Goal: Information Seeking & Learning: Learn about a topic

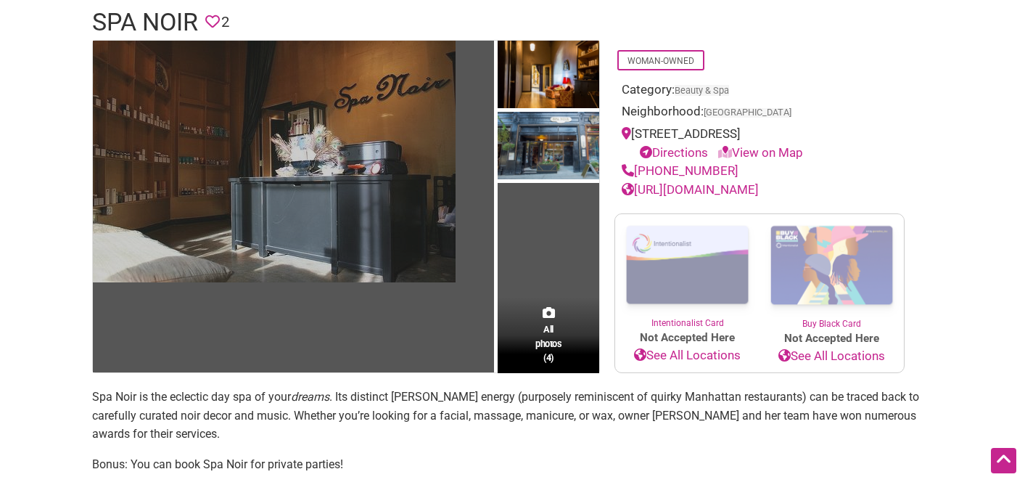
scroll to position [46, 0]
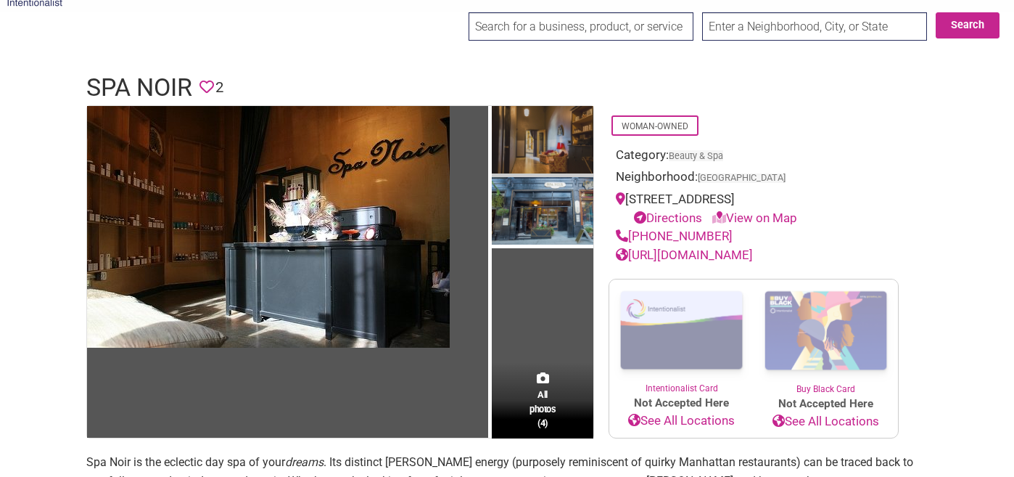
click at [521, 152] on img at bounding box center [543, 141] width 102 height 71
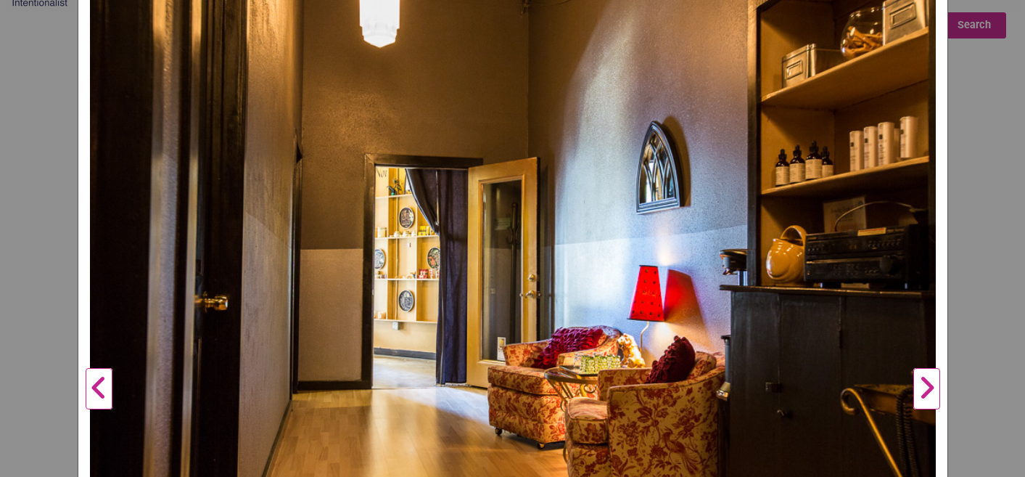
scroll to position [184, 0]
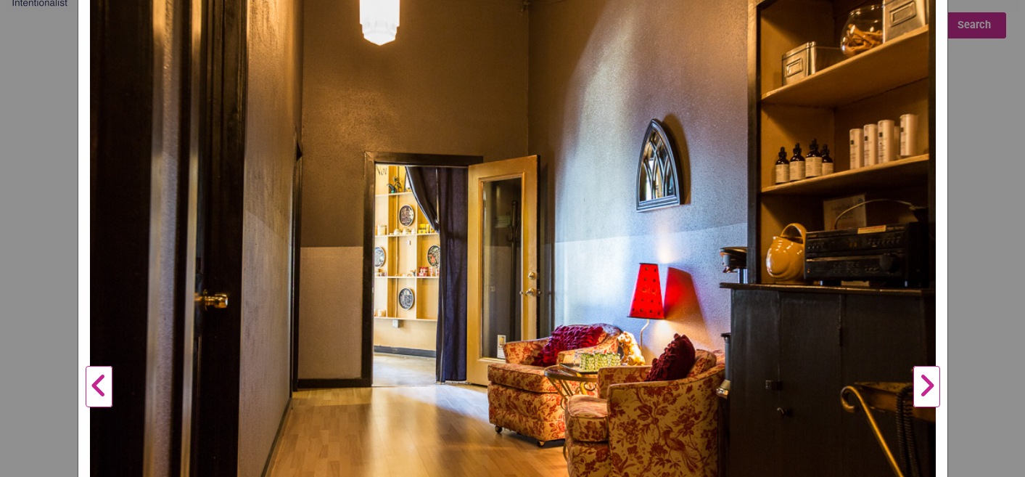
click at [922, 389] on button "Next" at bounding box center [927, 386] width 40 height 857
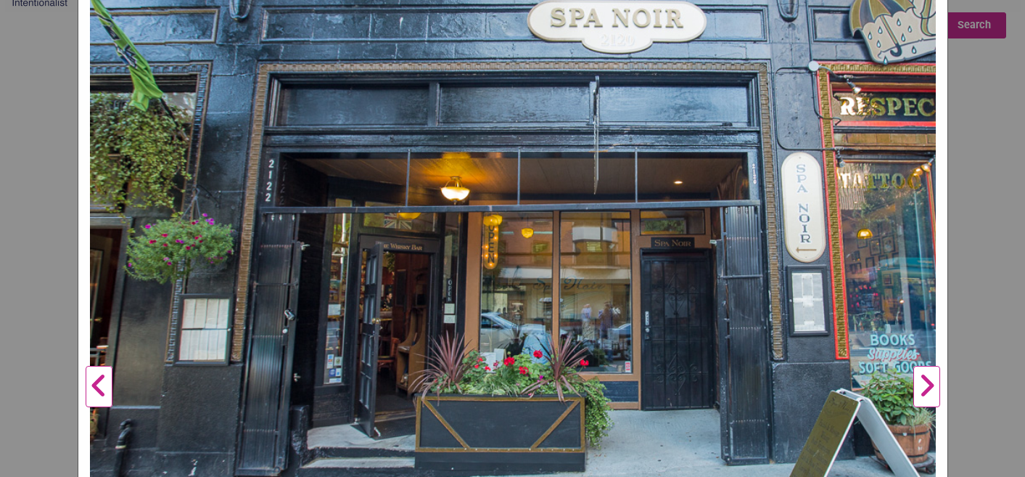
click at [922, 389] on button "Next" at bounding box center [927, 386] width 40 height 857
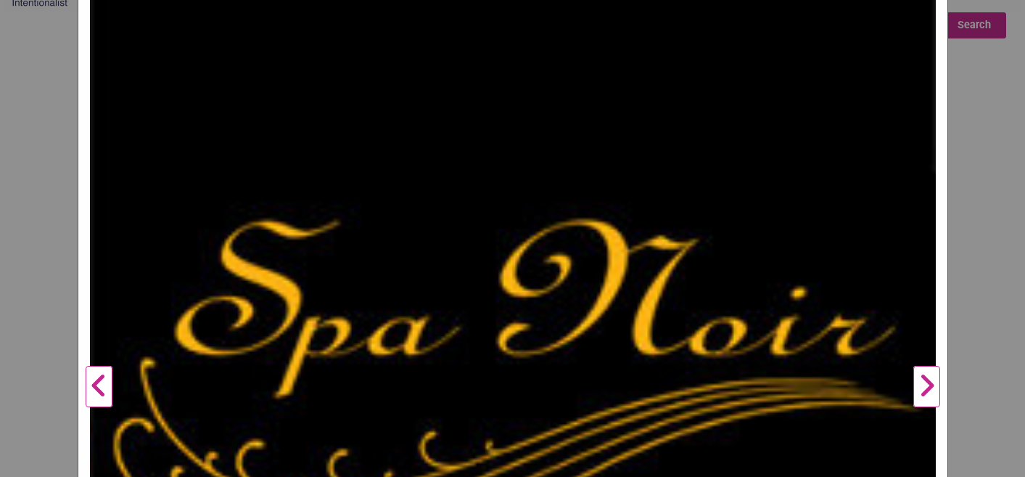
click at [922, 389] on button "Next" at bounding box center [927, 386] width 40 height 857
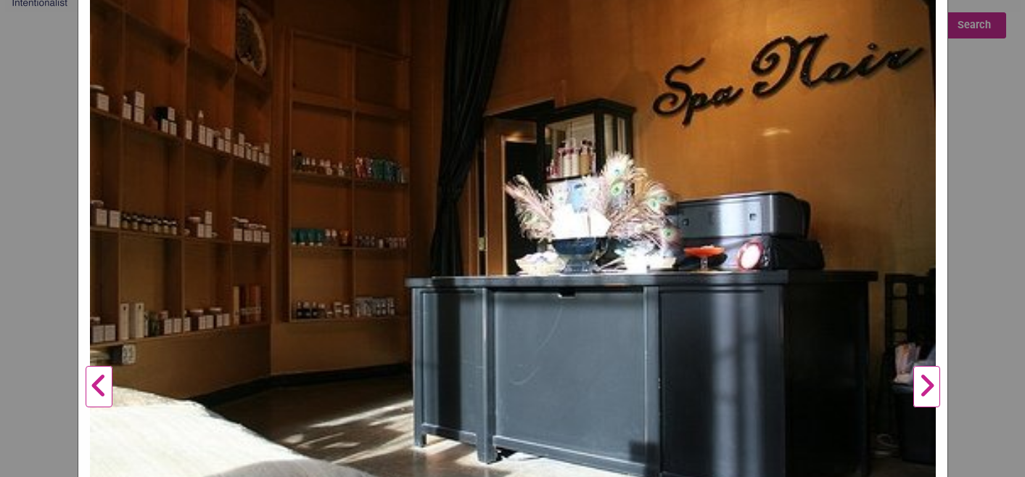
click at [922, 389] on button "Next" at bounding box center [927, 386] width 40 height 857
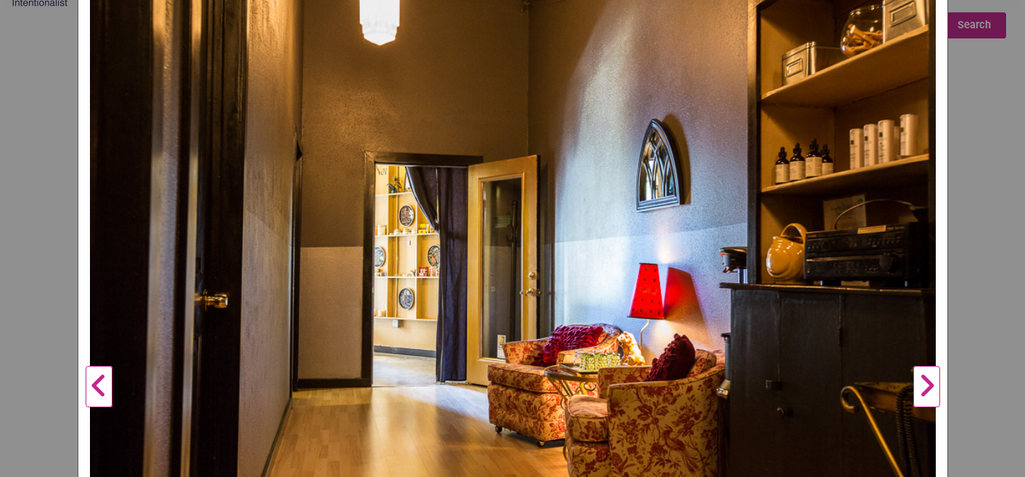
click at [922, 389] on button "Next" at bounding box center [927, 386] width 40 height 857
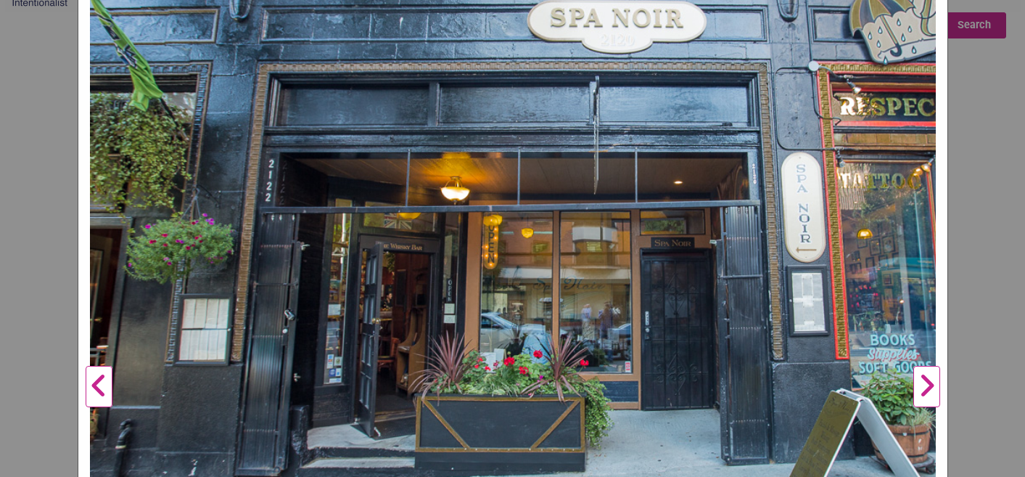
click at [922, 389] on button "Next" at bounding box center [927, 386] width 40 height 857
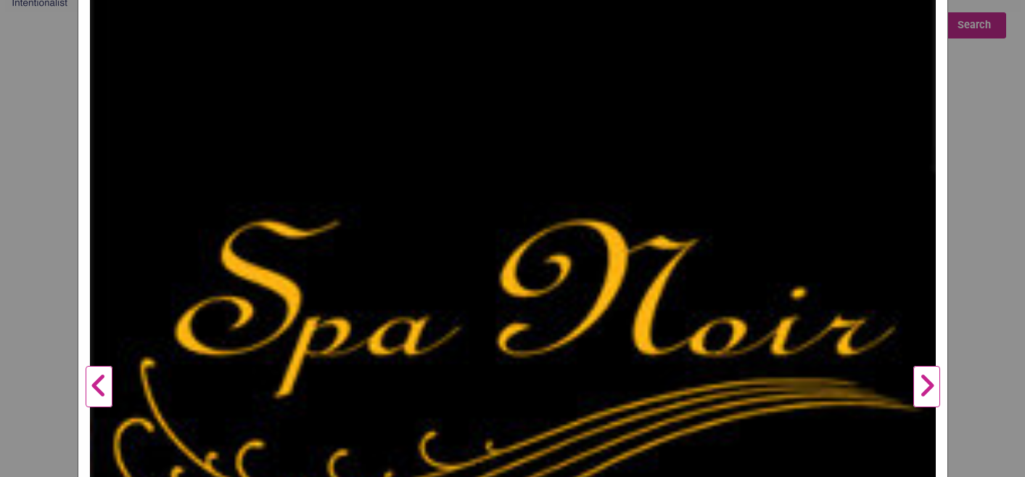
click at [922, 391] on button "Next" at bounding box center [927, 386] width 40 height 857
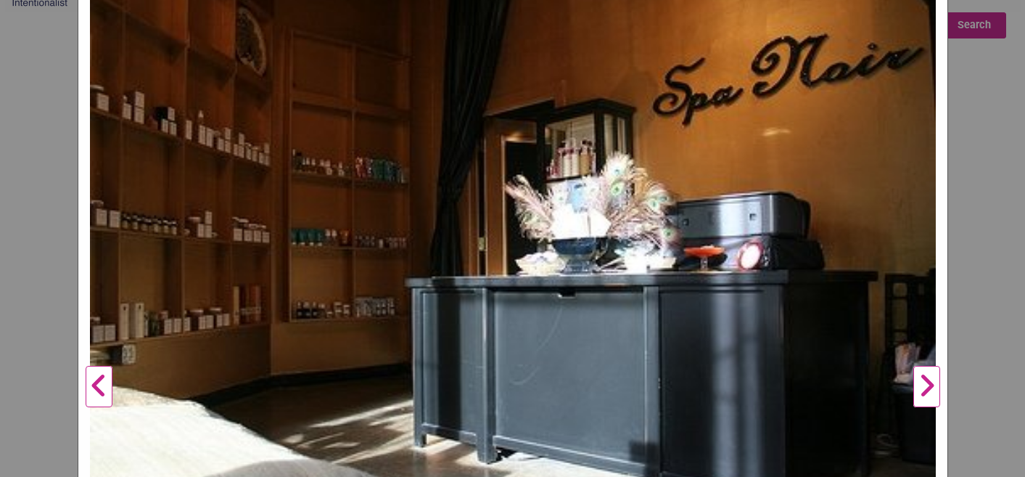
click at [922, 392] on button "Next" at bounding box center [927, 386] width 40 height 857
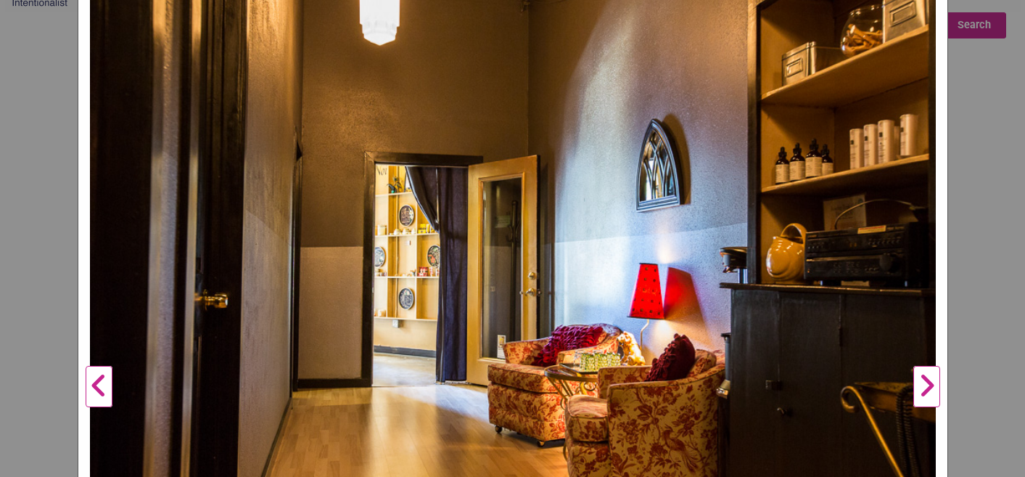
click at [922, 392] on button "Next" at bounding box center [927, 386] width 40 height 857
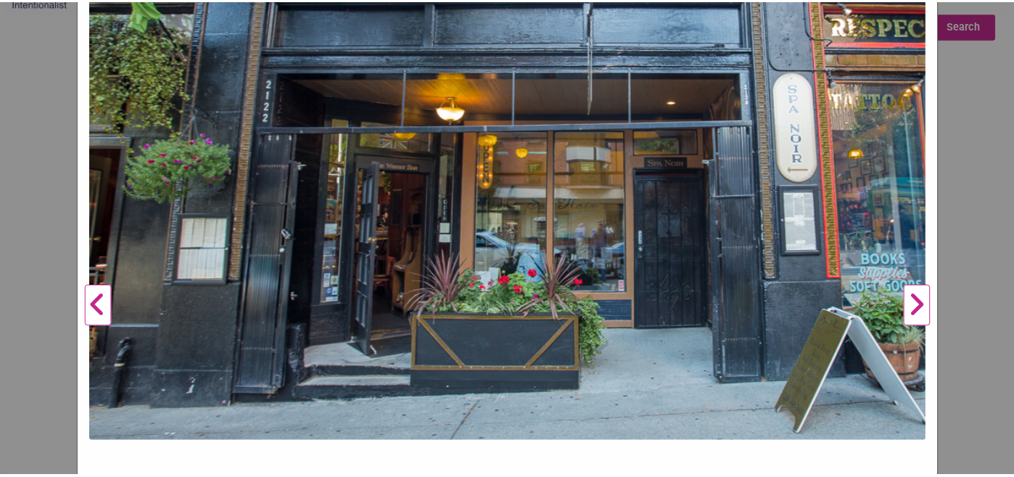
scroll to position [0, 0]
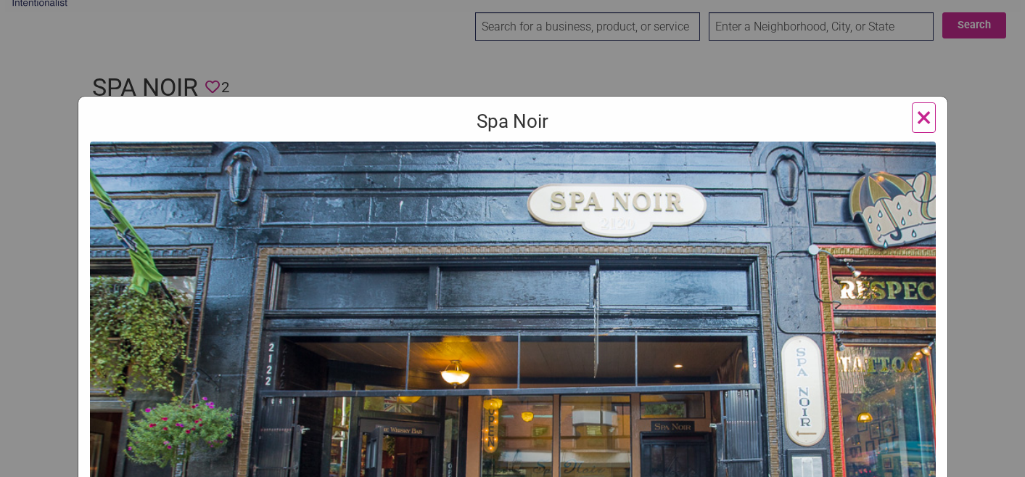
click at [919, 115] on span "×" at bounding box center [923, 117] width 15 height 34
